Goal: Find specific page/section

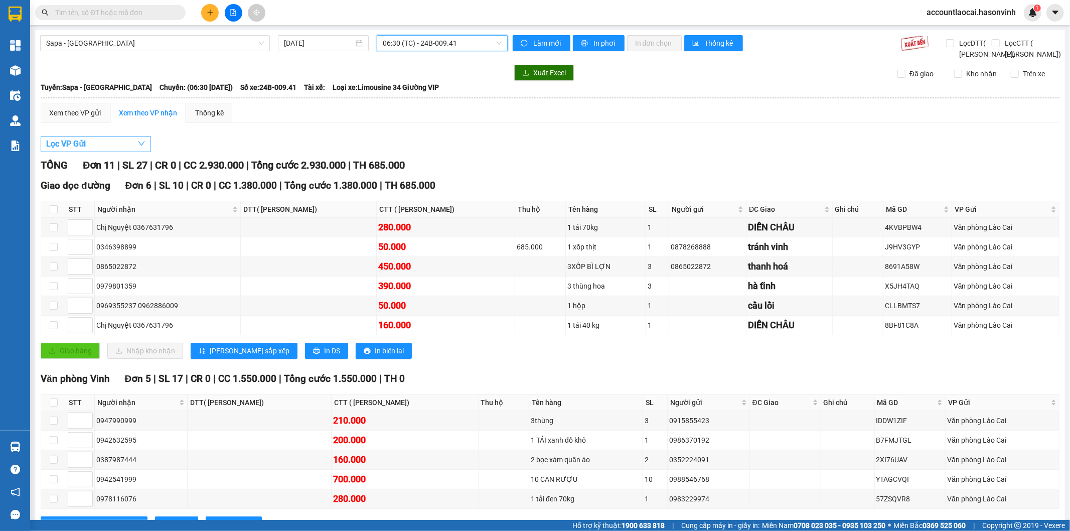
scroll to position [53, 0]
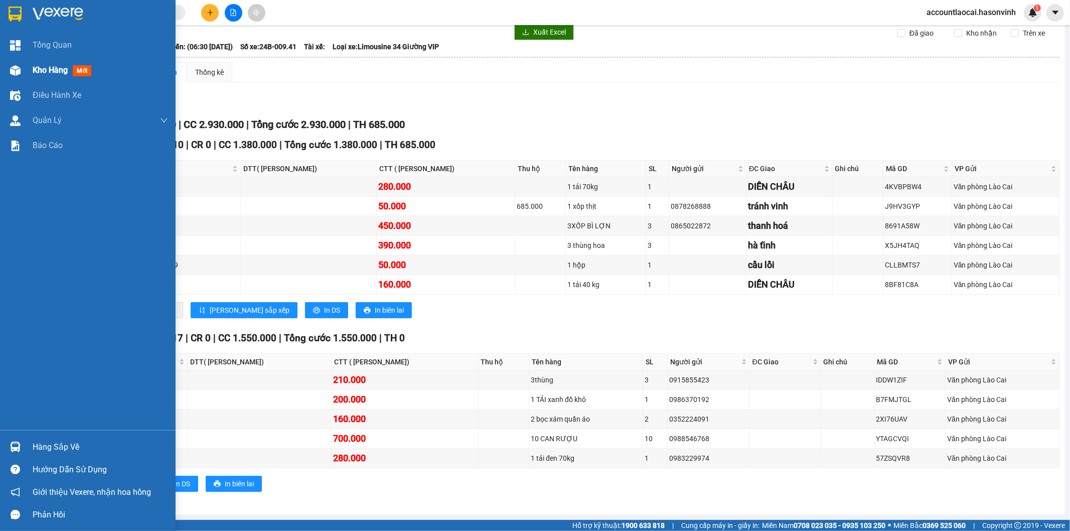
click at [4, 75] on div "Kho hàng mới" at bounding box center [88, 70] width 176 height 25
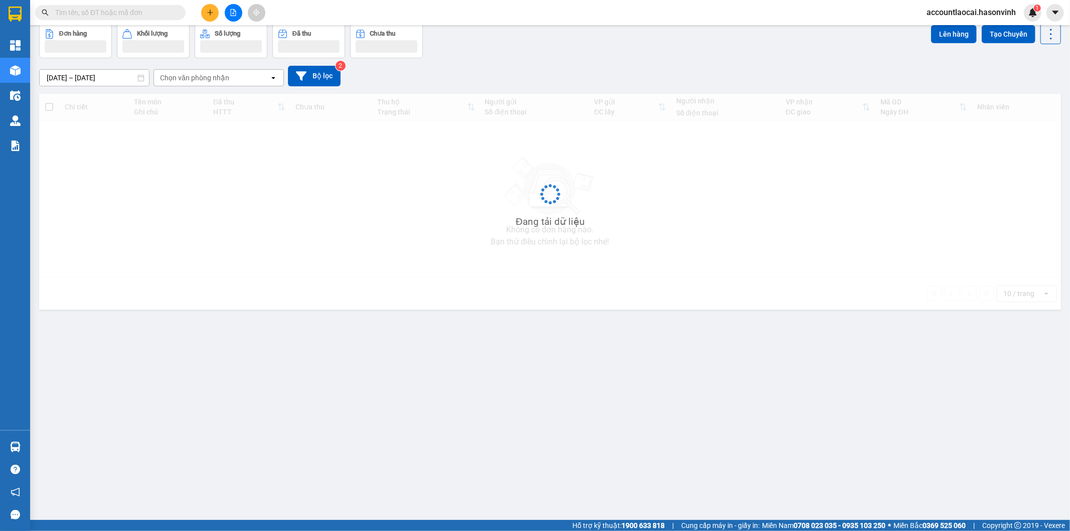
scroll to position [46, 0]
click at [143, 11] on input "text" at bounding box center [114, 12] width 118 height 11
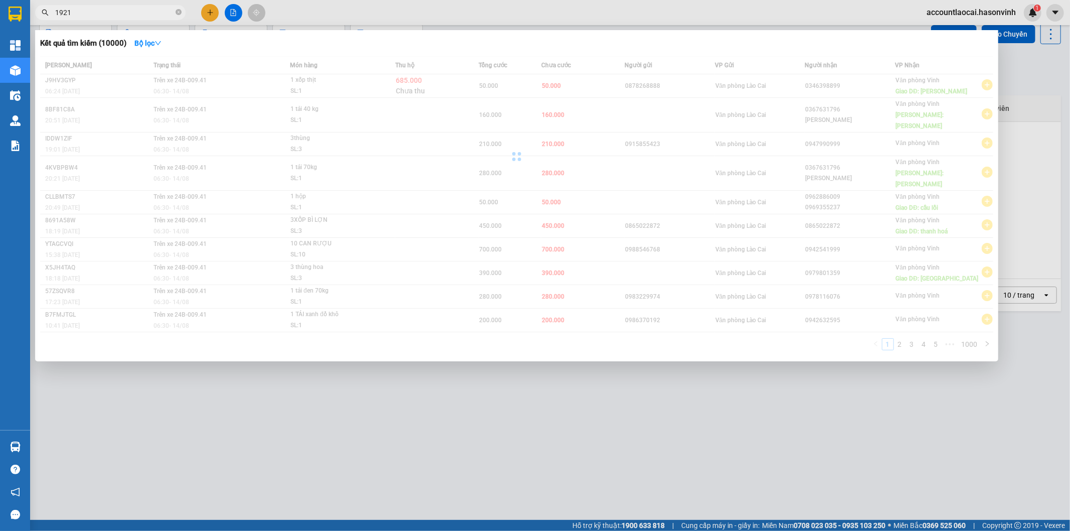
type input "192"
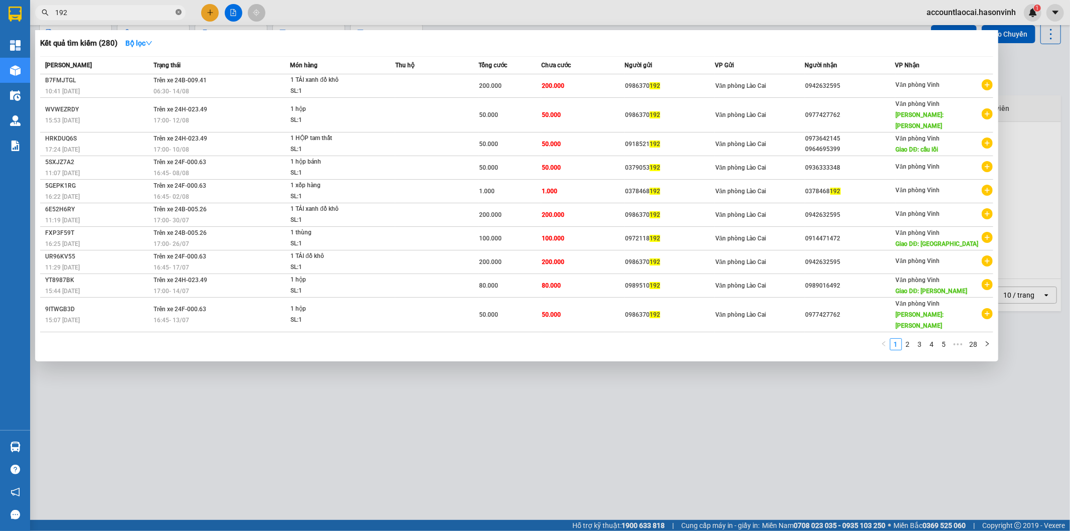
drag, startPoint x: 179, startPoint y: 12, endPoint x: 152, endPoint y: 12, distance: 26.6
click at [175, 12] on span "192" at bounding box center [110, 12] width 150 height 15
drag, startPoint x: 152, startPoint y: 12, endPoint x: 149, endPoint y: 17, distance: 5.8
click at [149, 15] on input "192" at bounding box center [114, 12] width 118 height 11
click at [179, 13] on icon "close-circle" at bounding box center [179, 12] width 6 height 6
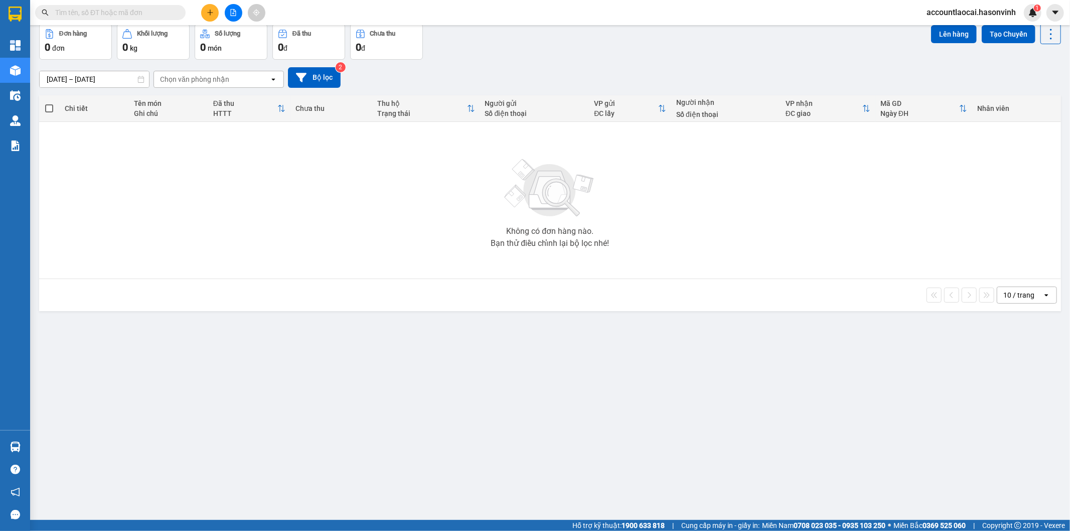
click at [160, 18] on span at bounding box center [110, 12] width 150 height 15
